Goal: Navigation & Orientation: Find specific page/section

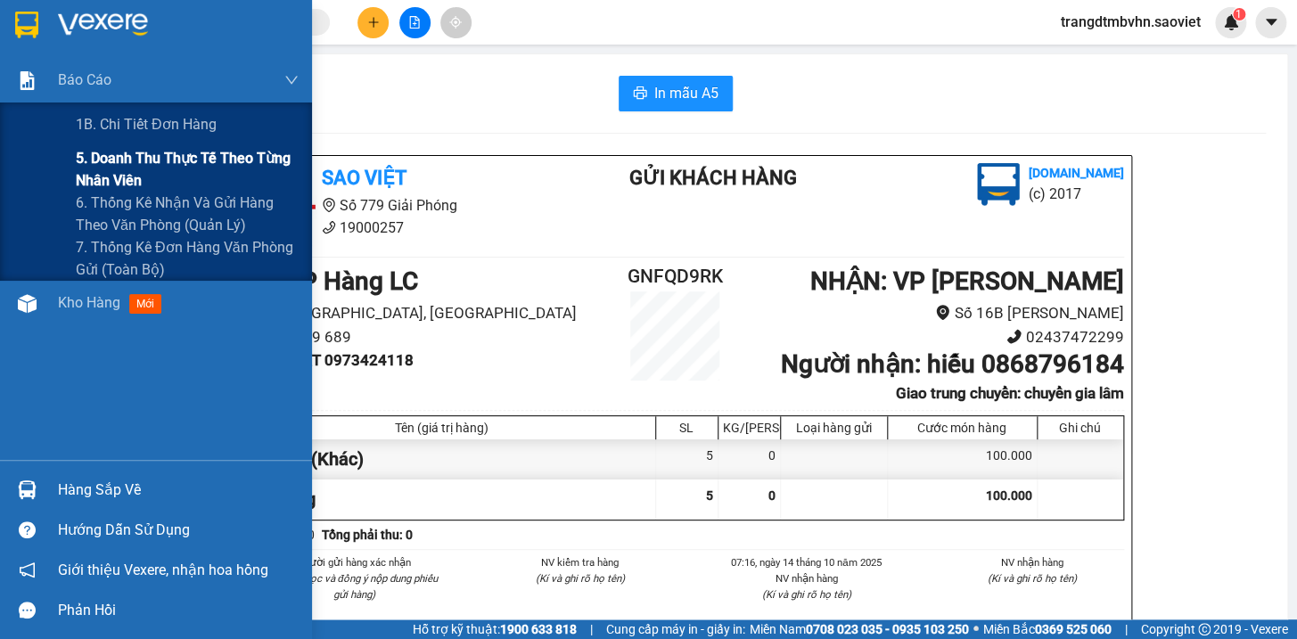
click at [141, 161] on span "5. Doanh thu thực tế theo từng nhân viên" at bounding box center [187, 169] width 223 height 45
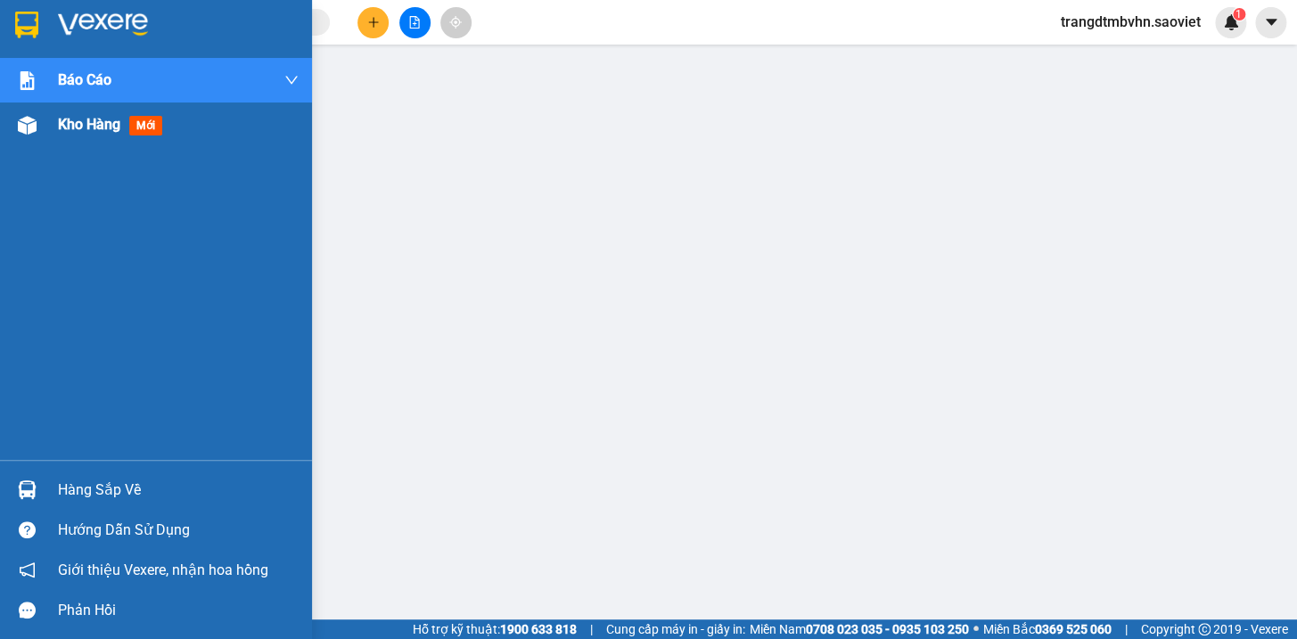
click at [82, 124] on span "Kho hàng" at bounding box center [89, 124] width 62 height 17
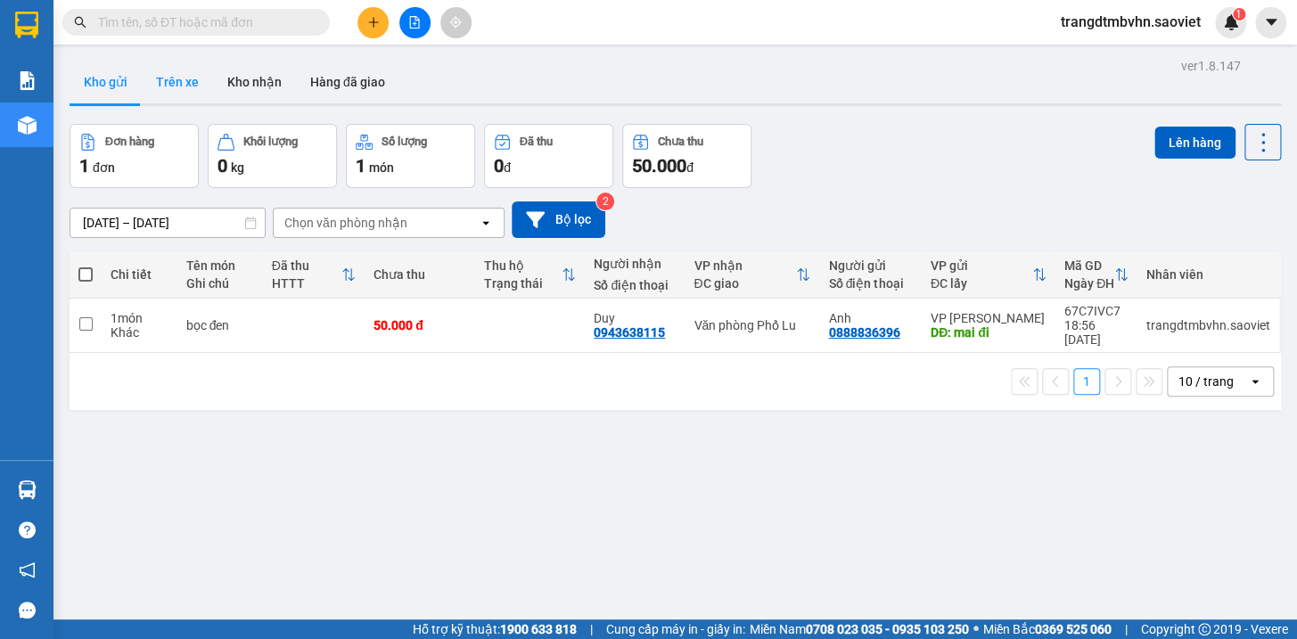
click at [178, 84] on button "Trên xe" at bounding box center [177, 82] width 71 height 43
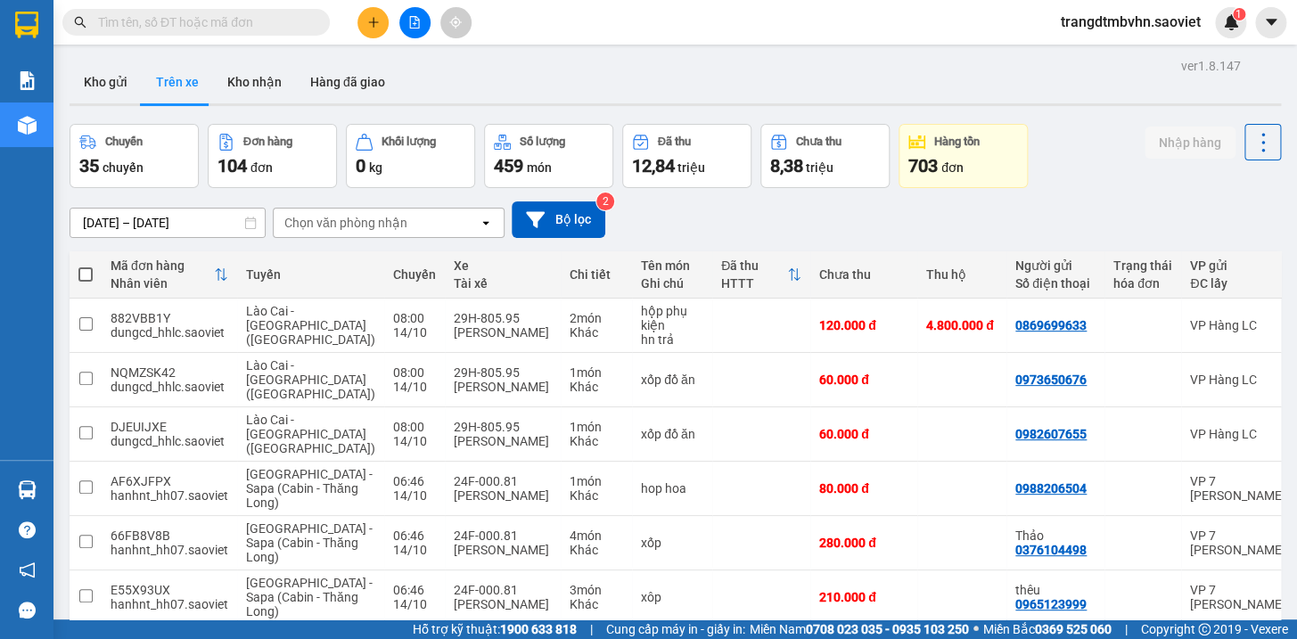
click at [299, 216] on div "Chọn văn phòng nhận" at bounding box center [345, 223] width 123 height 18
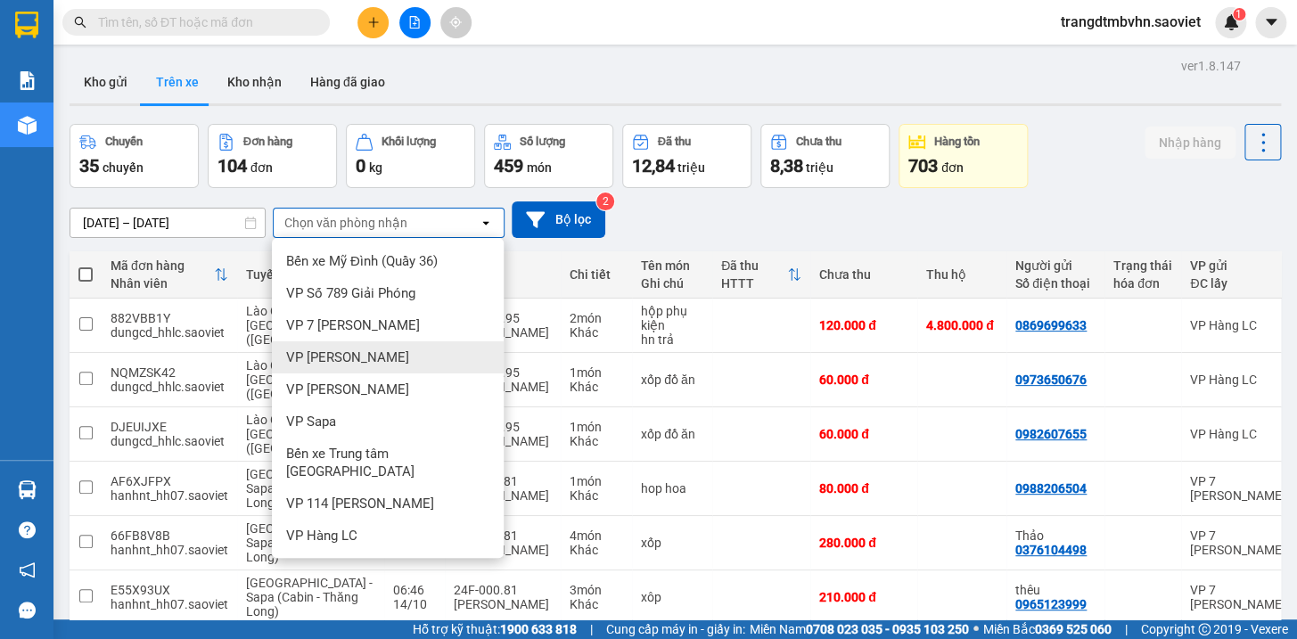
click at [348, 350] on span "VP [PERSON_NAME]" at bounding box center [347, 358] width 123 height 18
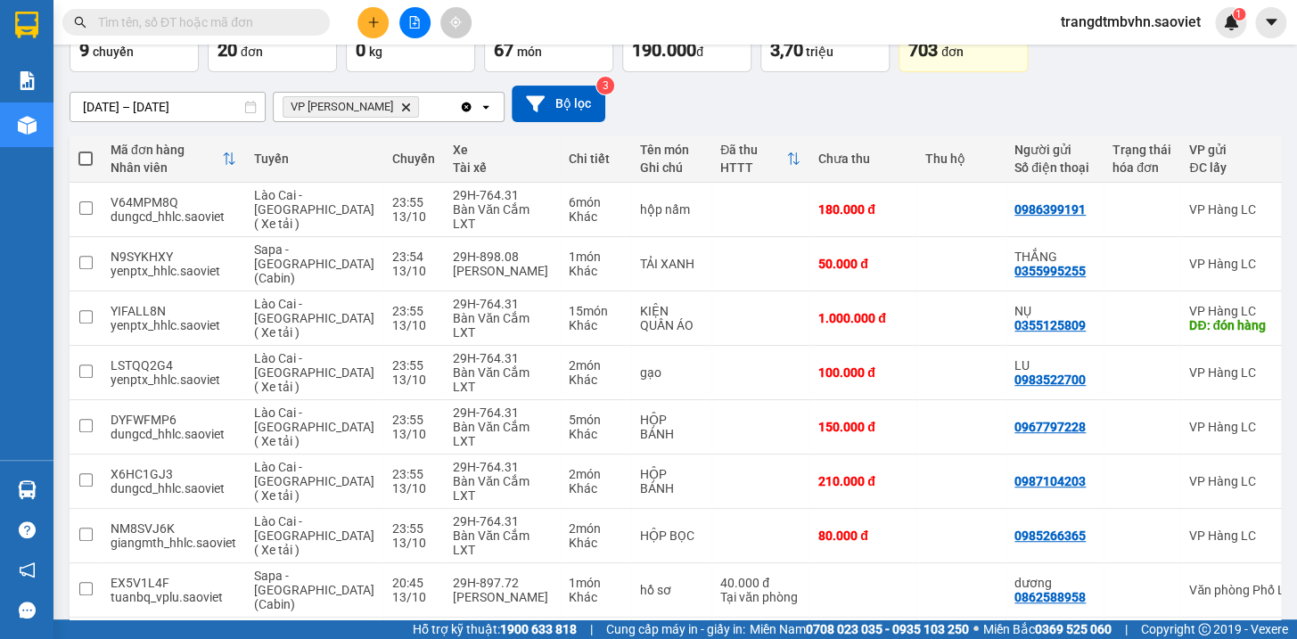
scroll to position [201, 0]
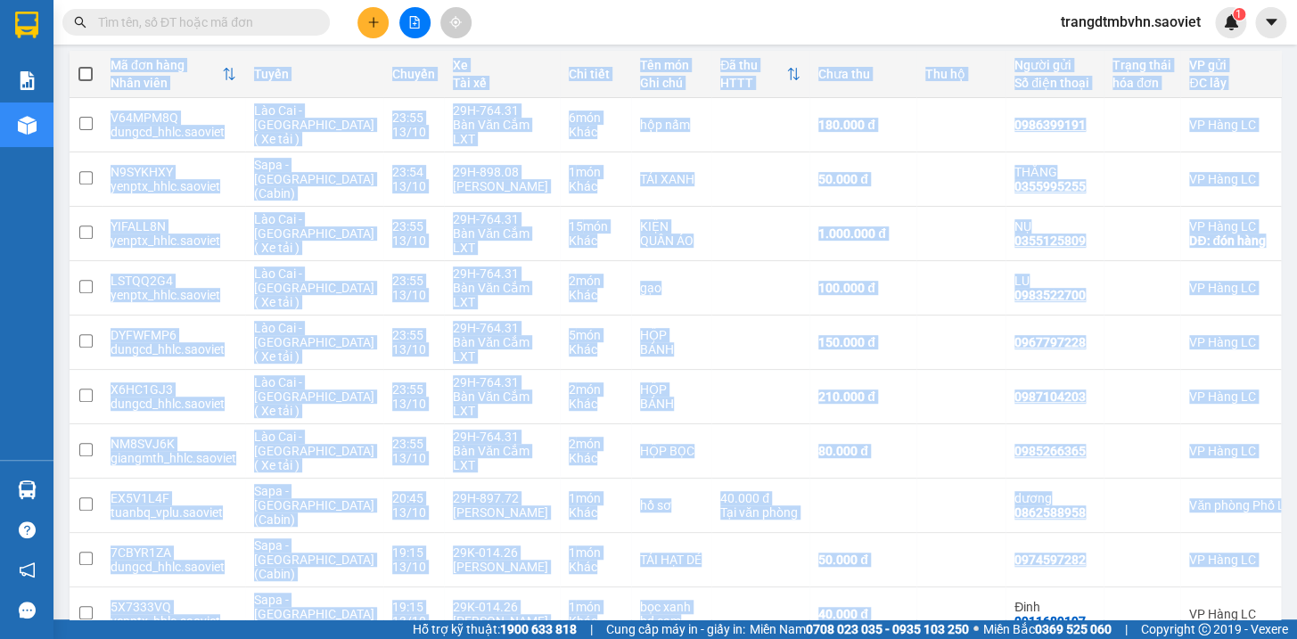
drag, startPoint x: 914, startPoint y: 538, endPoint x: 959, endPoint y: 540, distance: 45.5
click at [959, 540] on div "Mã đơn hàng Nhân viên Tuyến Chuyến Xe Tài xế Chi tiết Tên món Ghi chú Đã thu HT…" at bounding box center [675, 346] width 1211 height 591
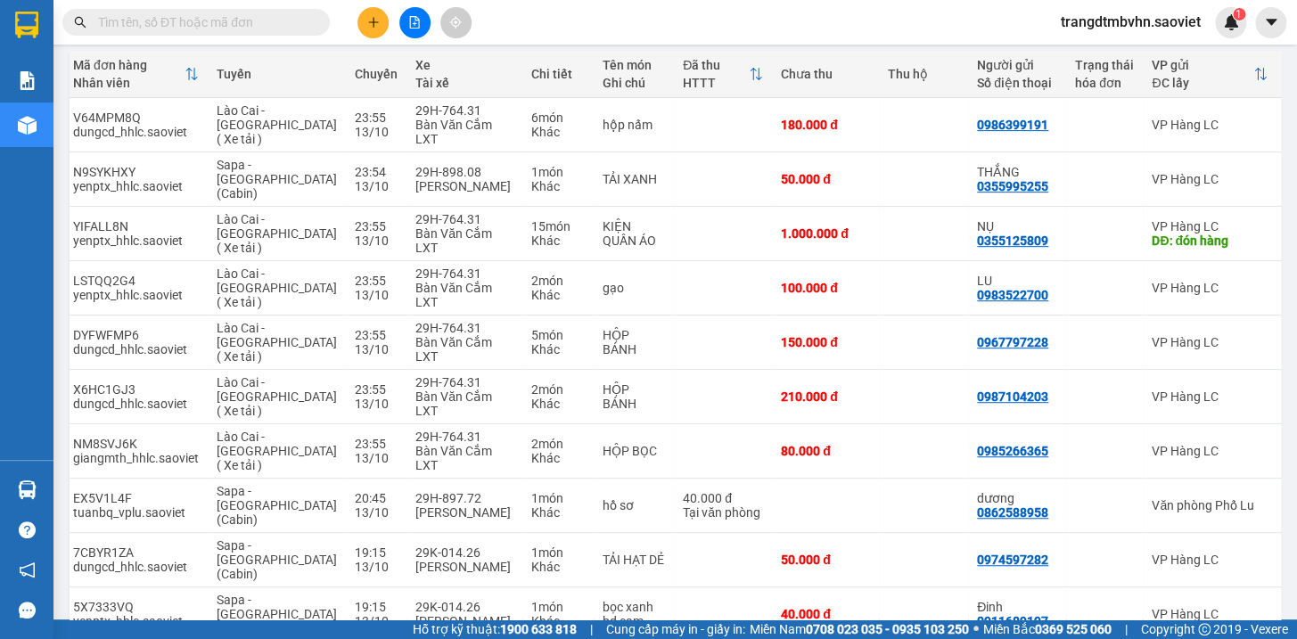
scroll to position [0, 98]
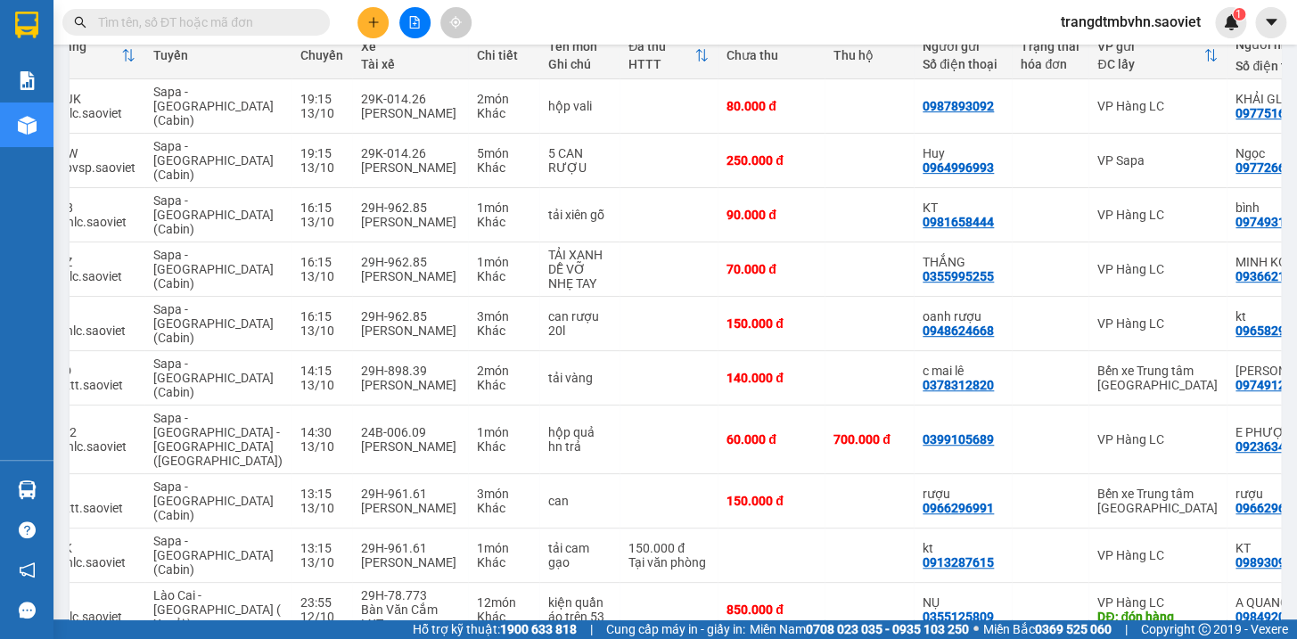
scroll to position [0, 0]
